Goal: Check status: Check status

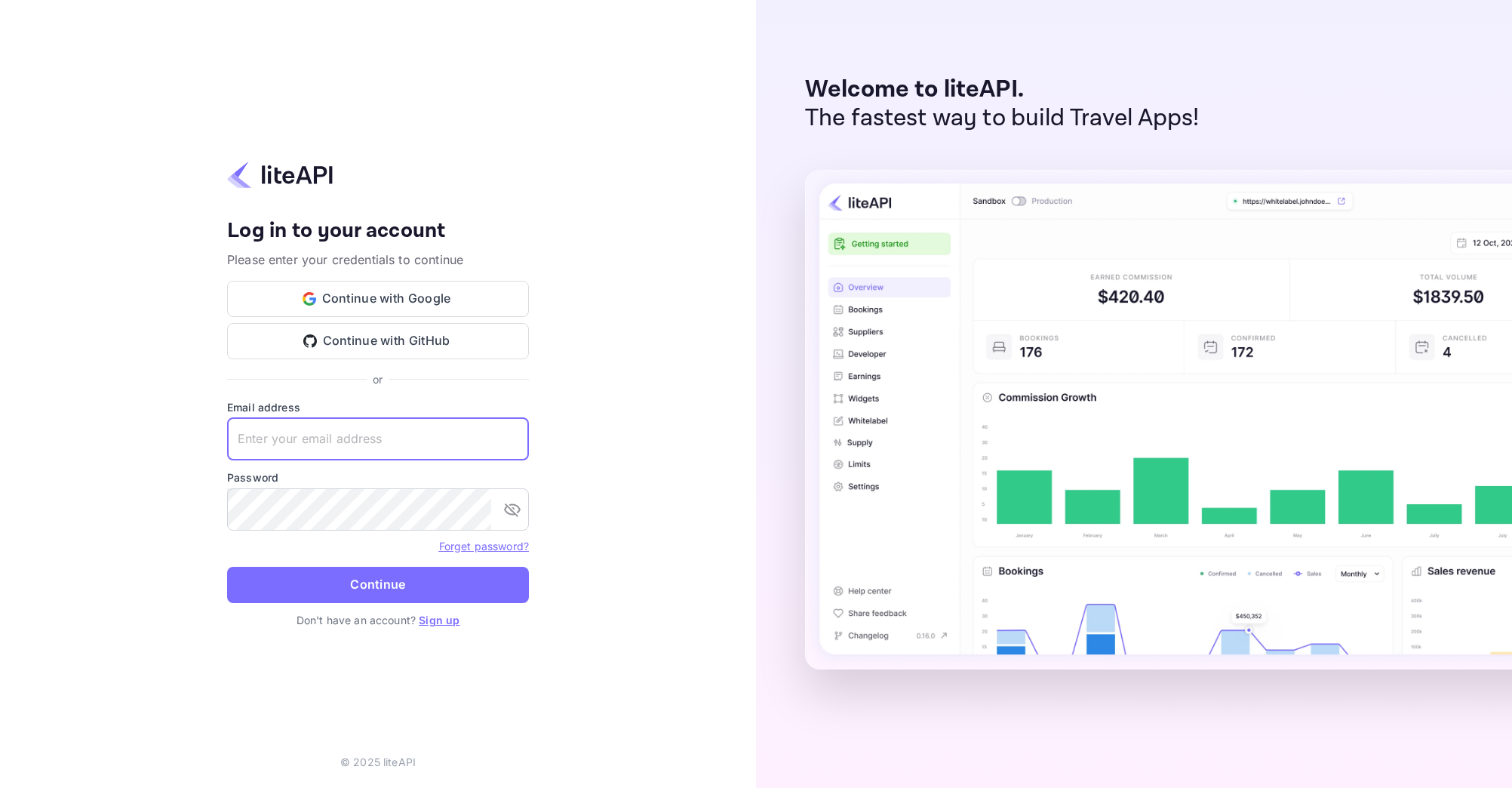
click at [355, 445] on input "text" at bounding box center [378, 439] width 302 height 42
paste input "[EMAIL_ADDRESS][DOMAIN_NAME]"
type input "adminpassword_support@yandex-team.ru"
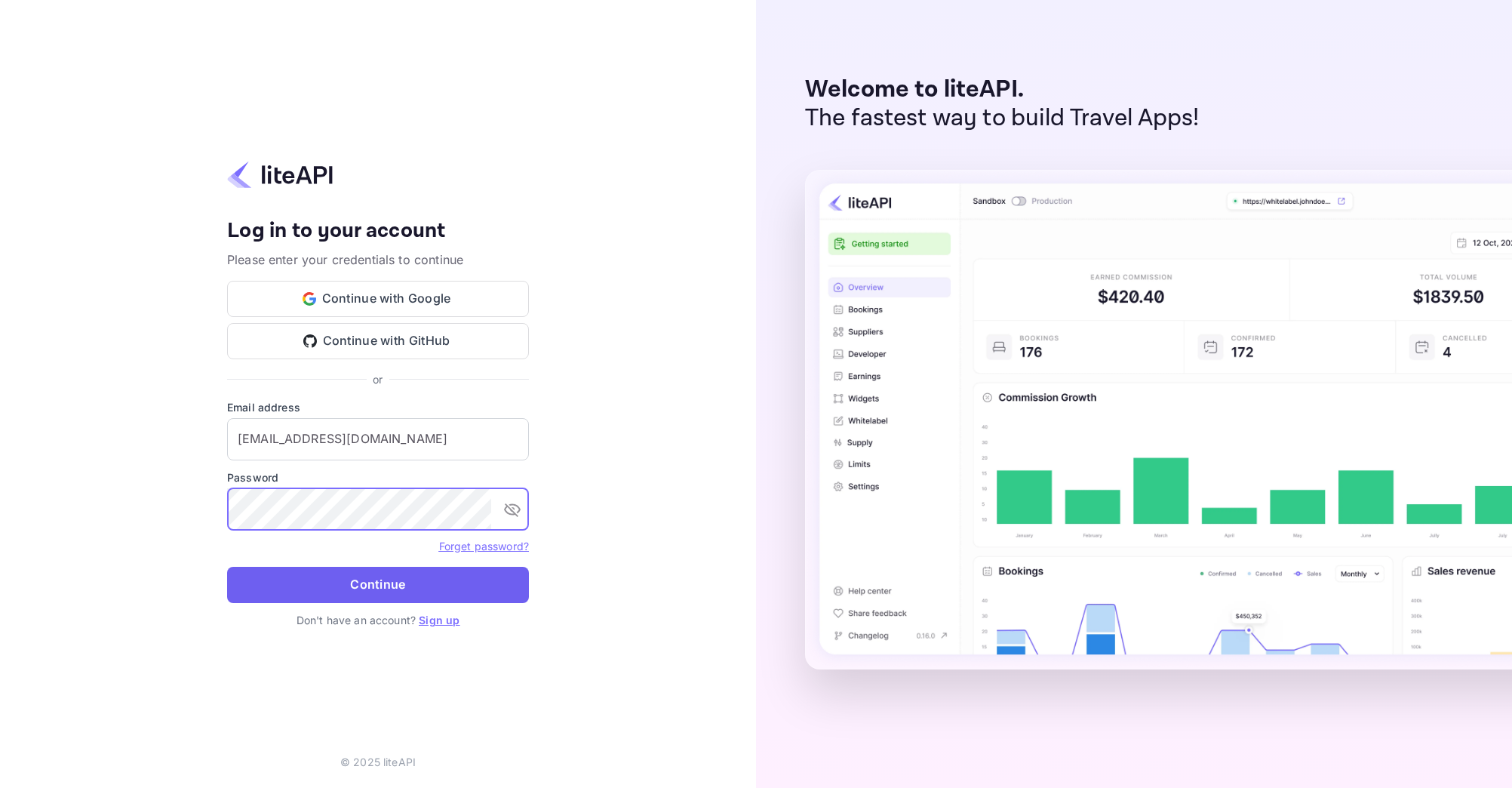
click at [377, 580] on button "Continue" at bounding box center [378, 584] width 302 height 36
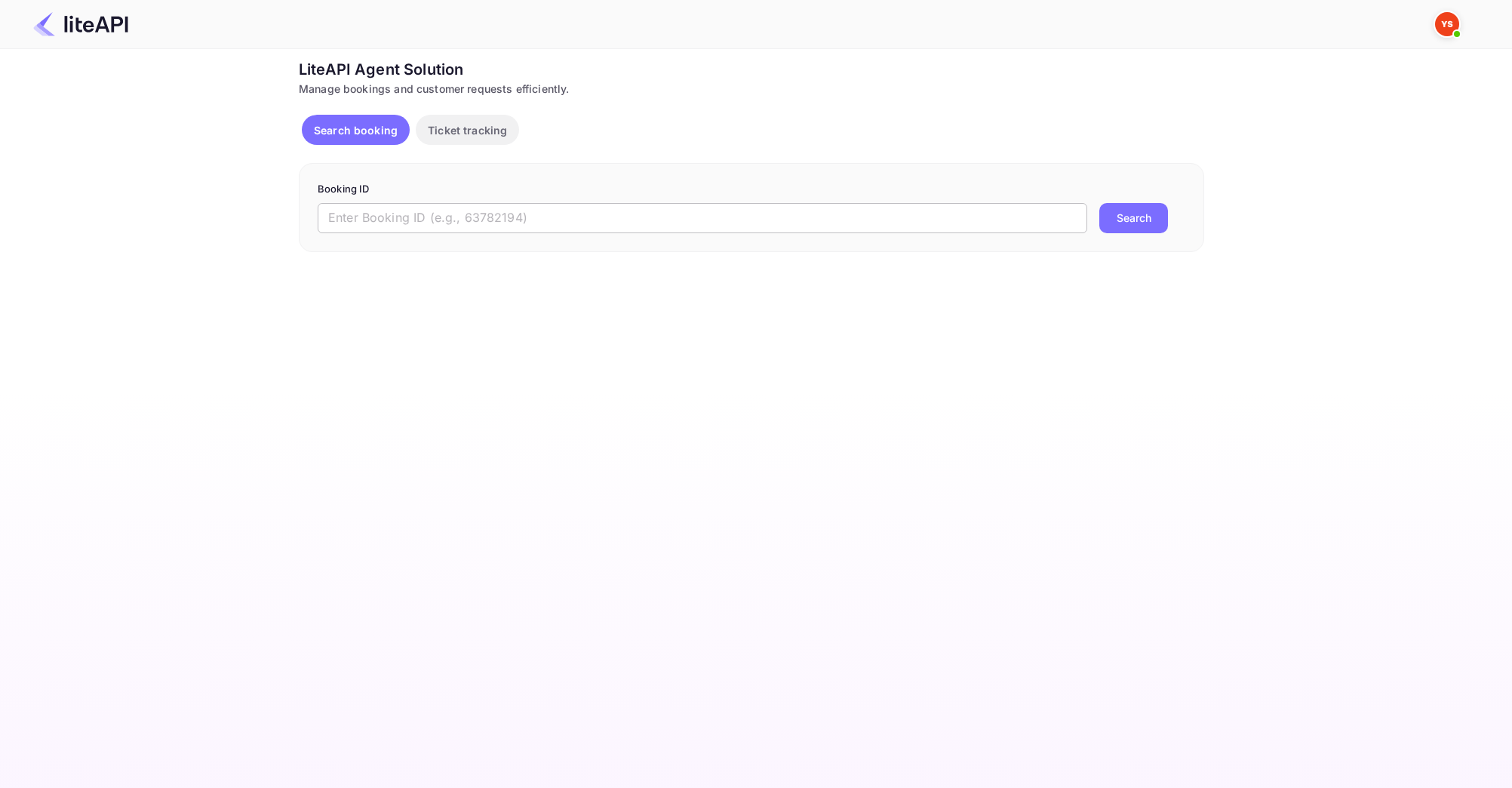
click at [415, 220] on input "text" at bounding box center [702, 218] width 770 height 30
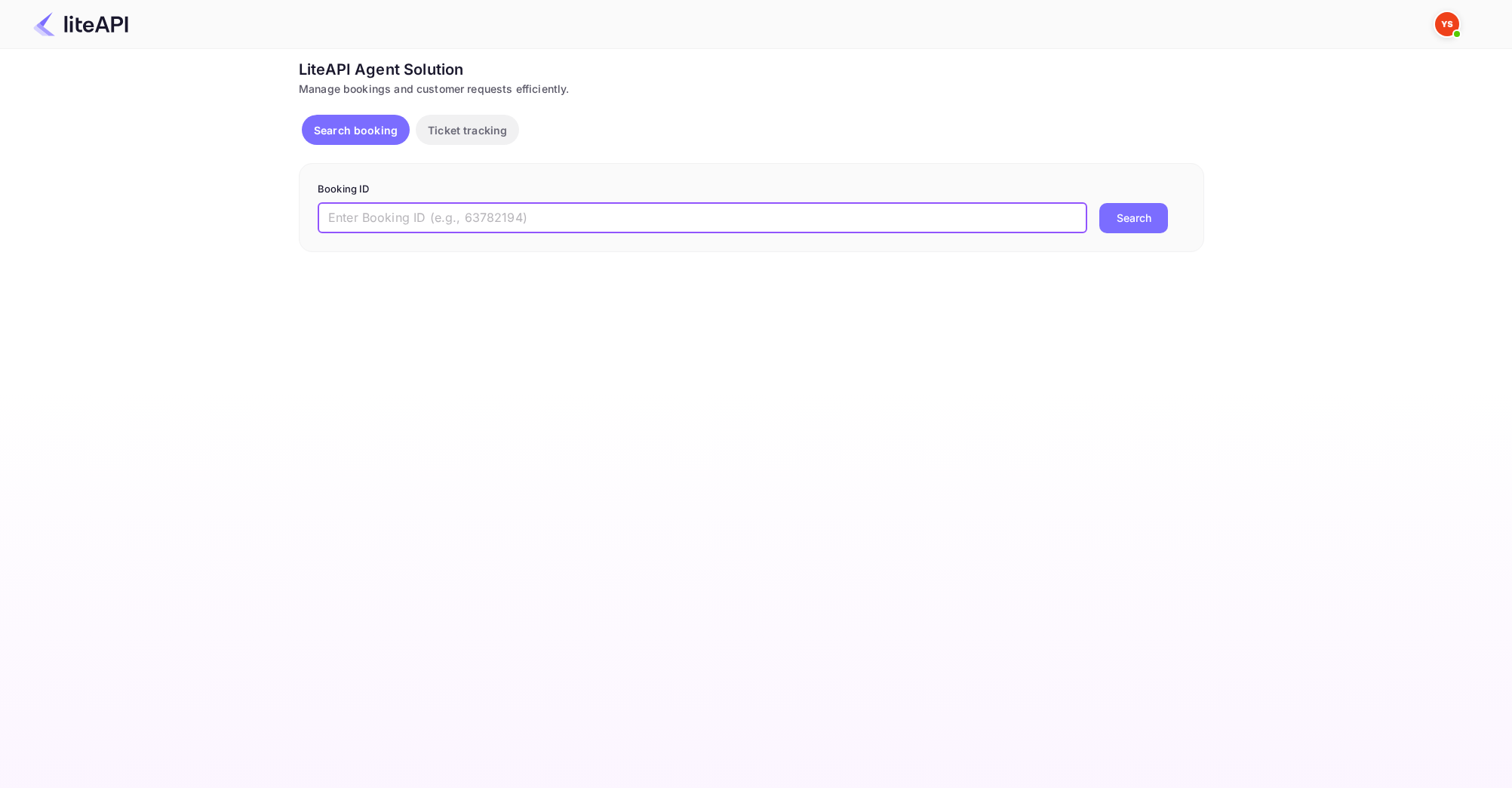
paste input "9095255"
type input "9095255"
click at [1126, 218] on button "Search" at bounding box center [1134, 218] width 69 height 30
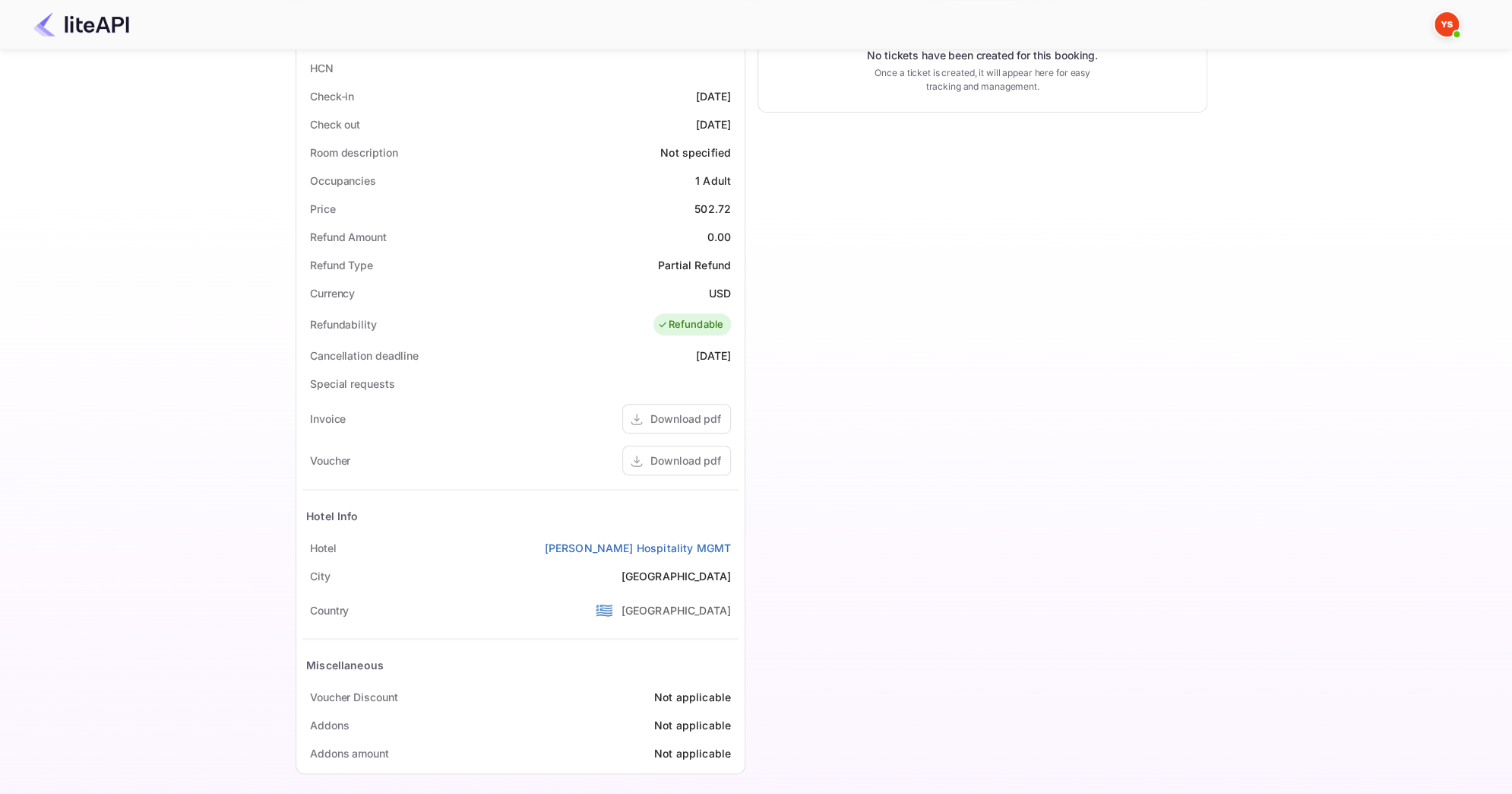
scroll to position [367, 0]
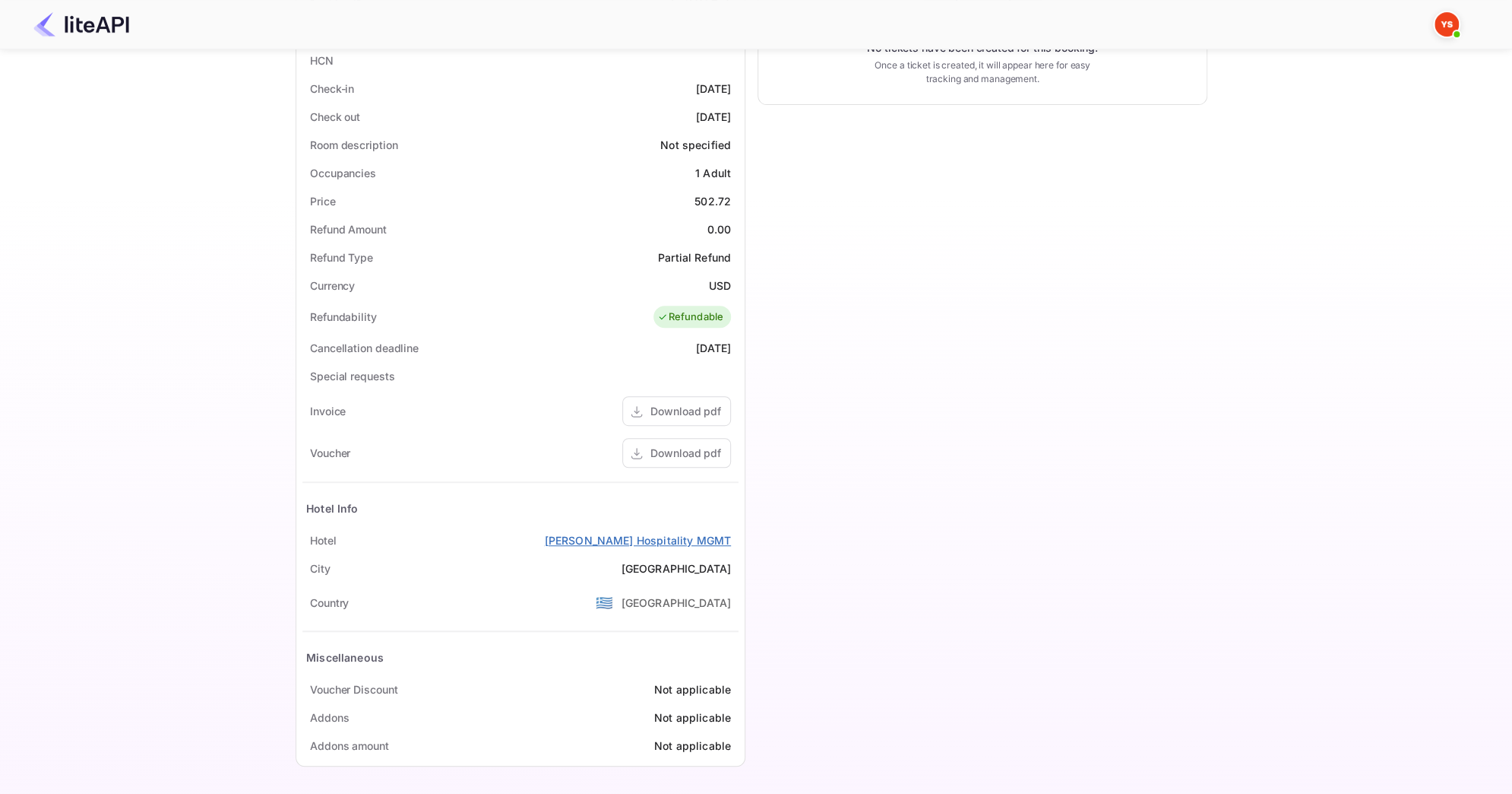
click at [598, 539] on link "[PERSON_NAME] Hospitality MGMT" at bounding box center [638, 540] width 187 height 16
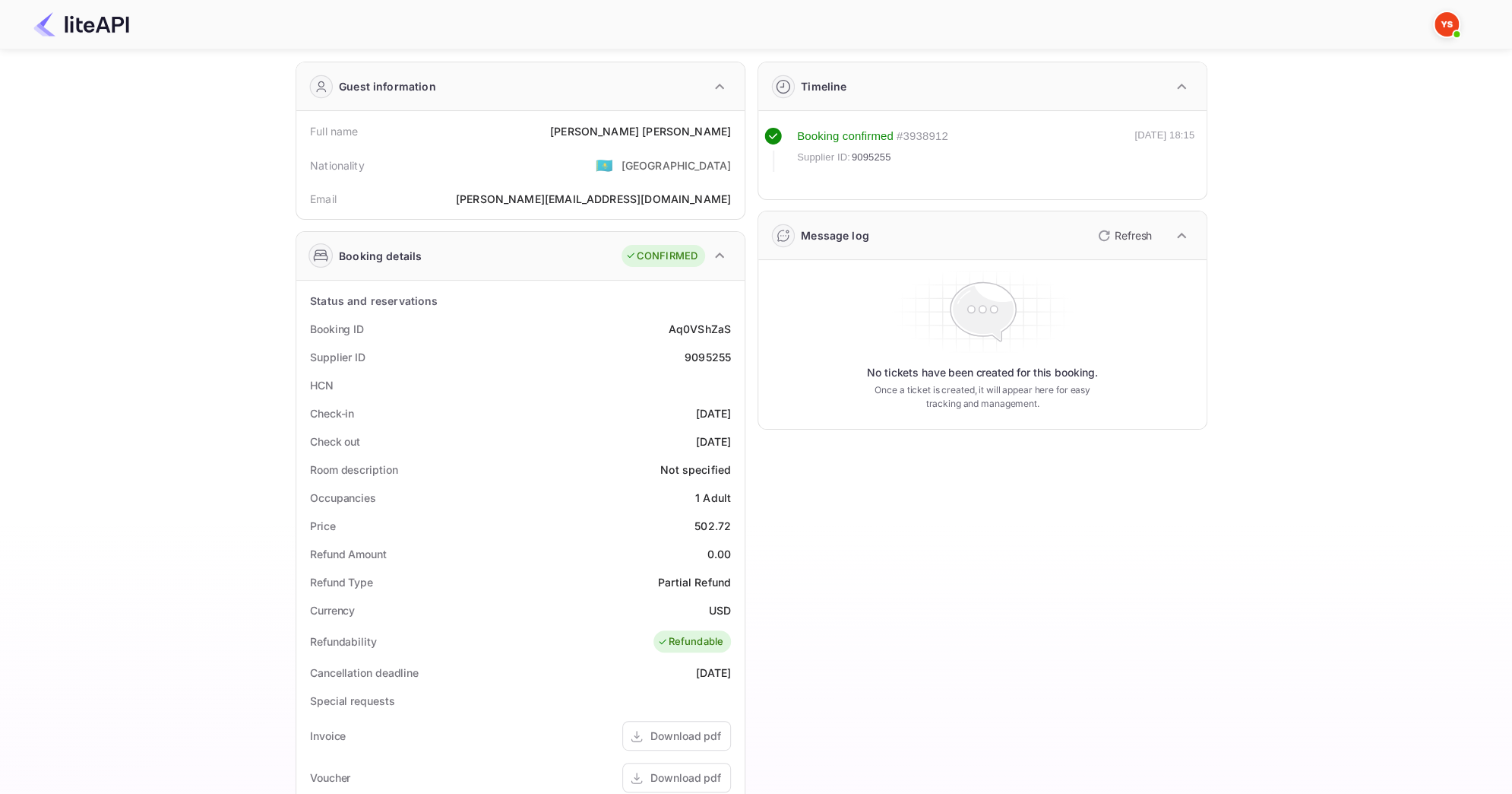
scroll to position [0, 0]
